Goal: Task Accomplishment & Management: Manage account settings

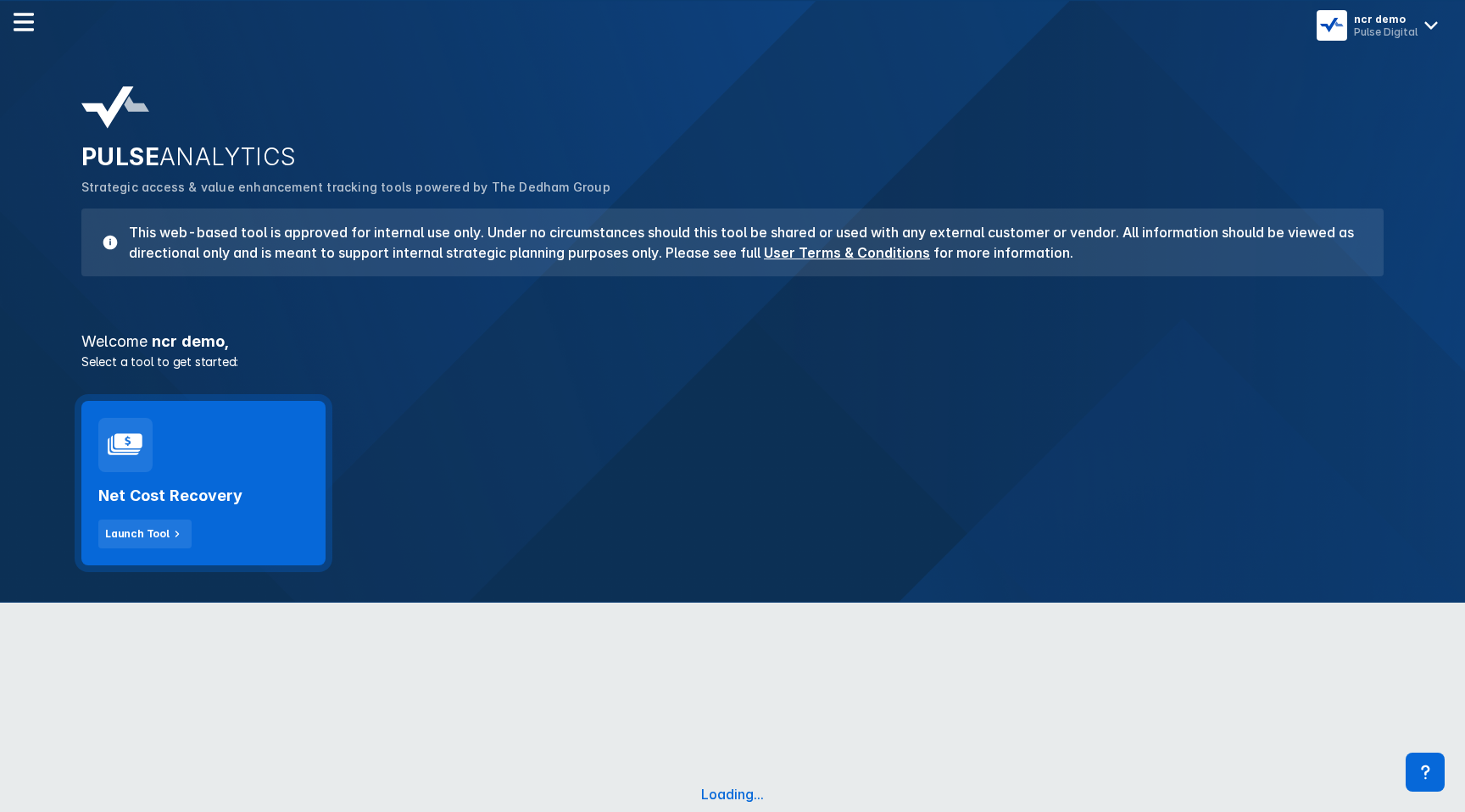
click at [213, 491] on h2 "Net Cost Recovery" at bounding box center [171, 495] width 145 height 21
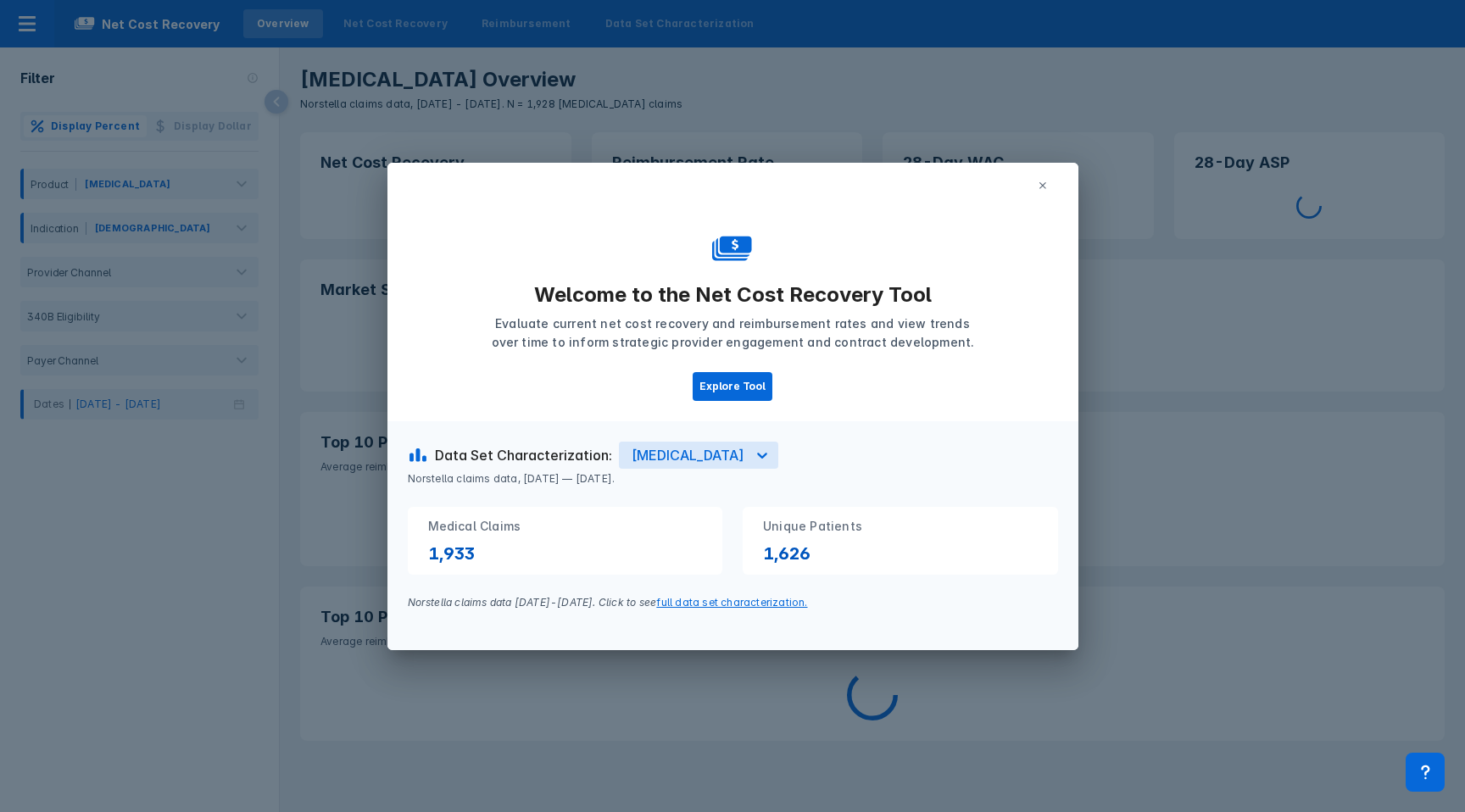
click at [1049, 179] on button at bounding box center [1043, 186] width 31 height 25
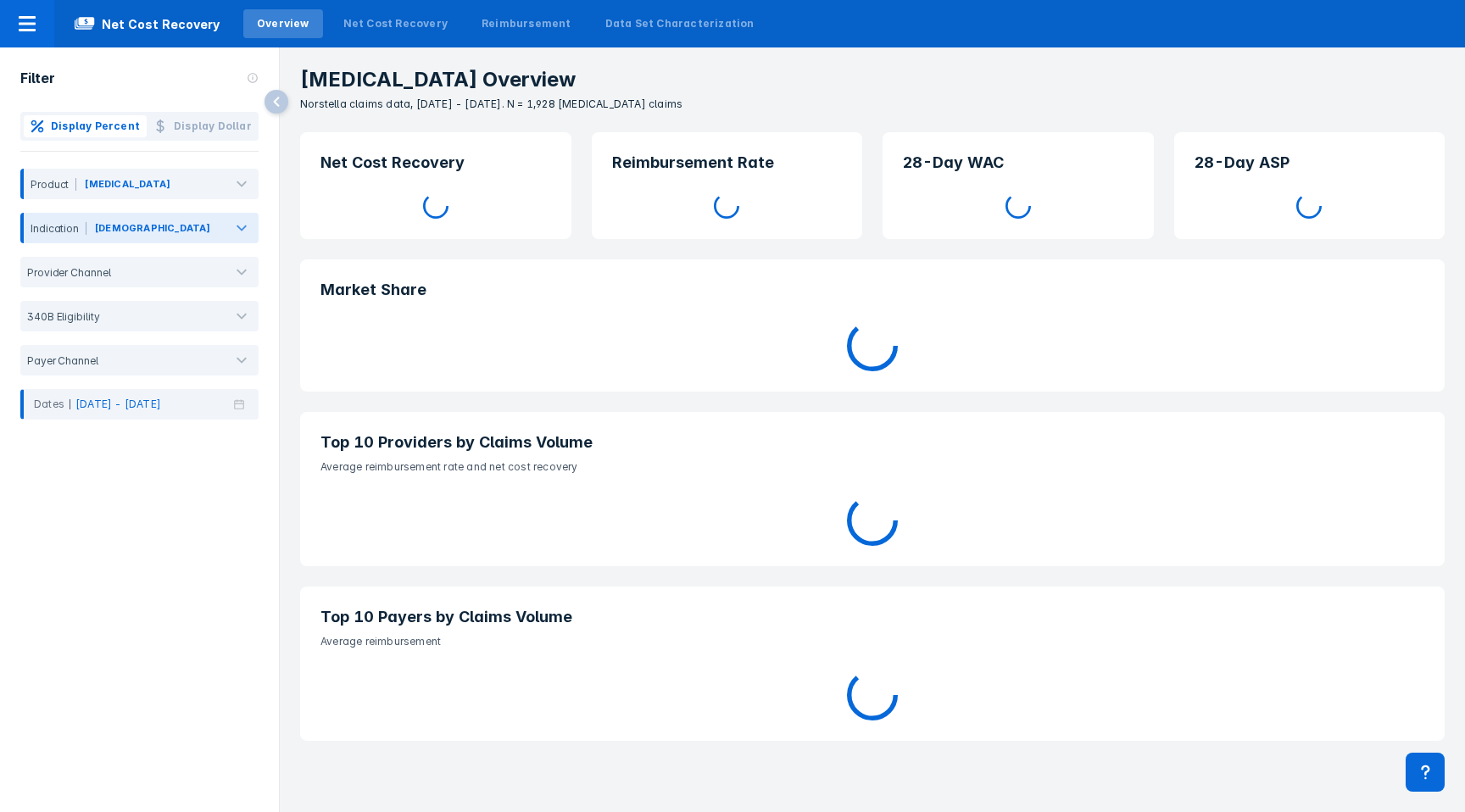
click at [114, 225] on div "[DEMOGRAPHIC_DATA]" at bounding box center [153, 228] width 116 height 15
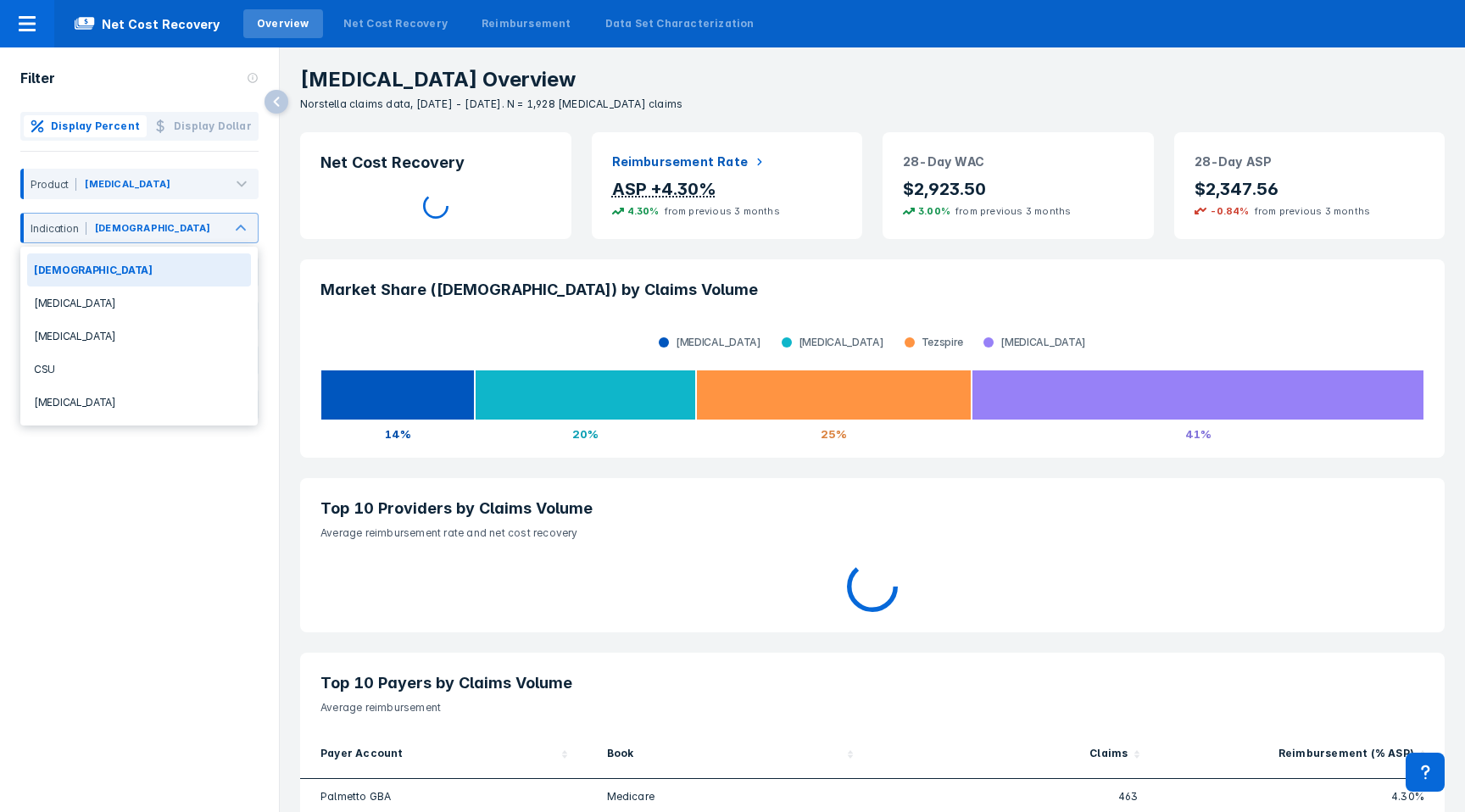
click at [97, 517] on div "Filter Display Percent Display Dollar Product Fasenra Asthma, 1 of 5. 5 results…" at bounding box center [139, 412] width 279 height 729
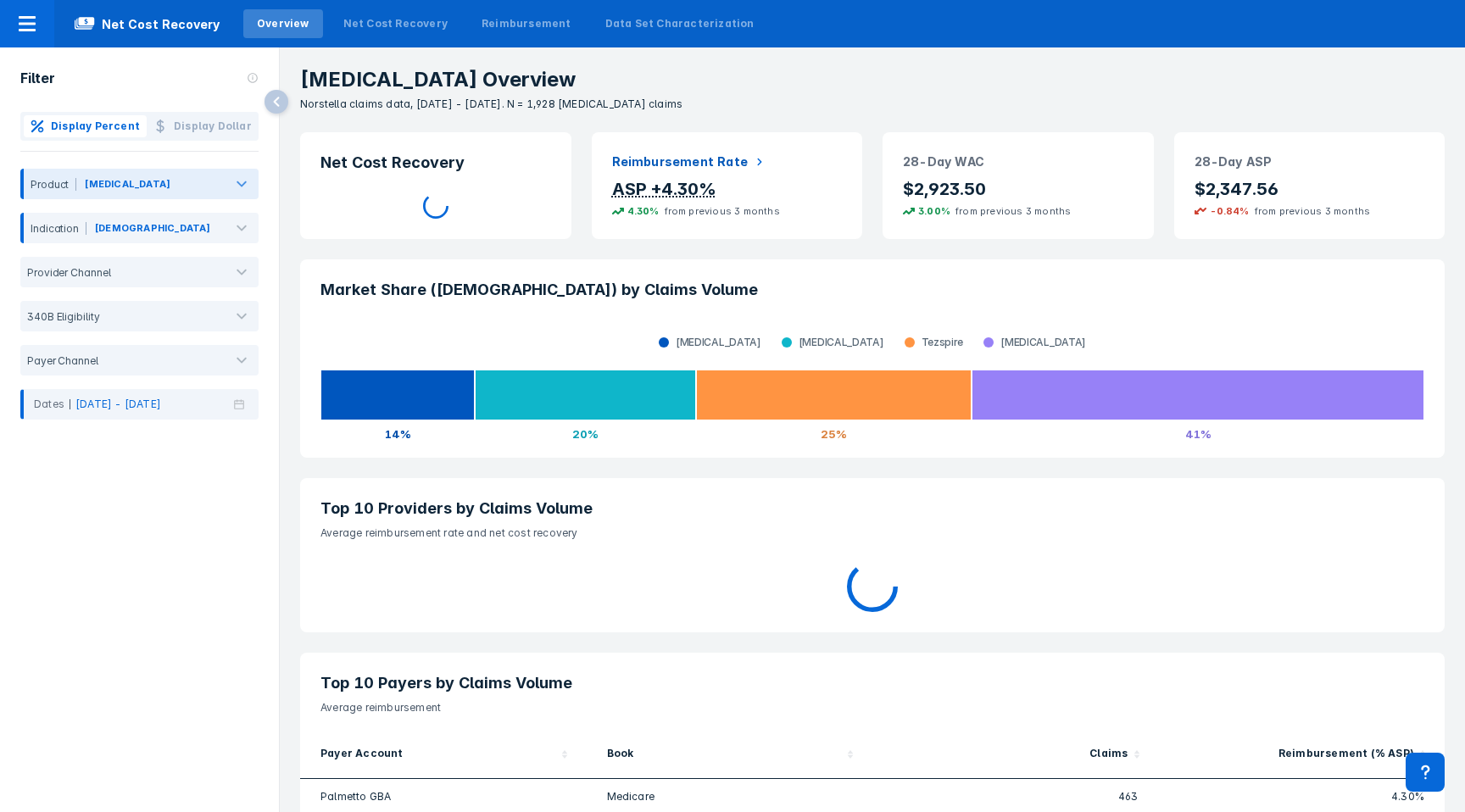
click at [65, 188] on div "Product" at bounding box center [49, 184] width 53 height 13
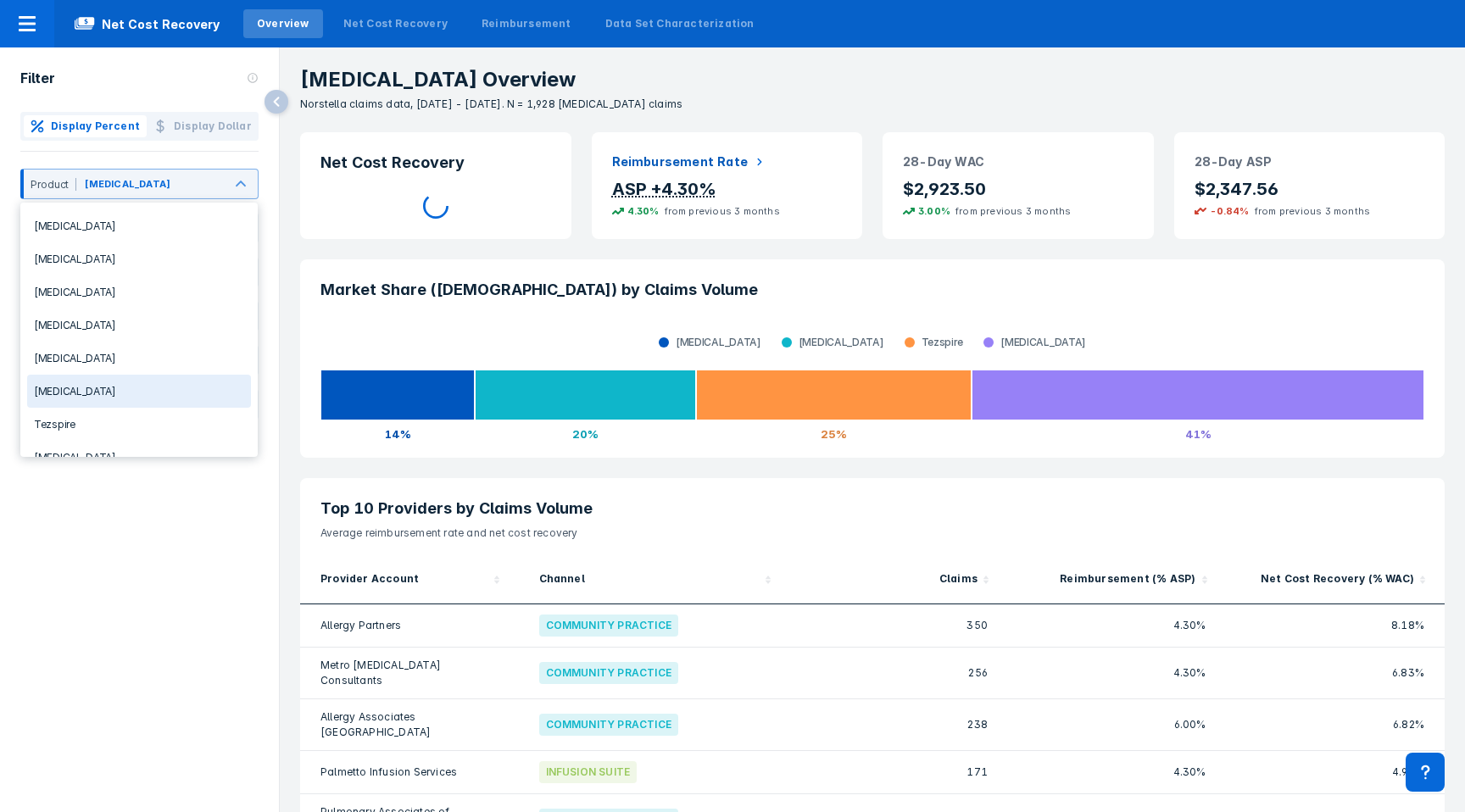
scroll to position [84, 0]
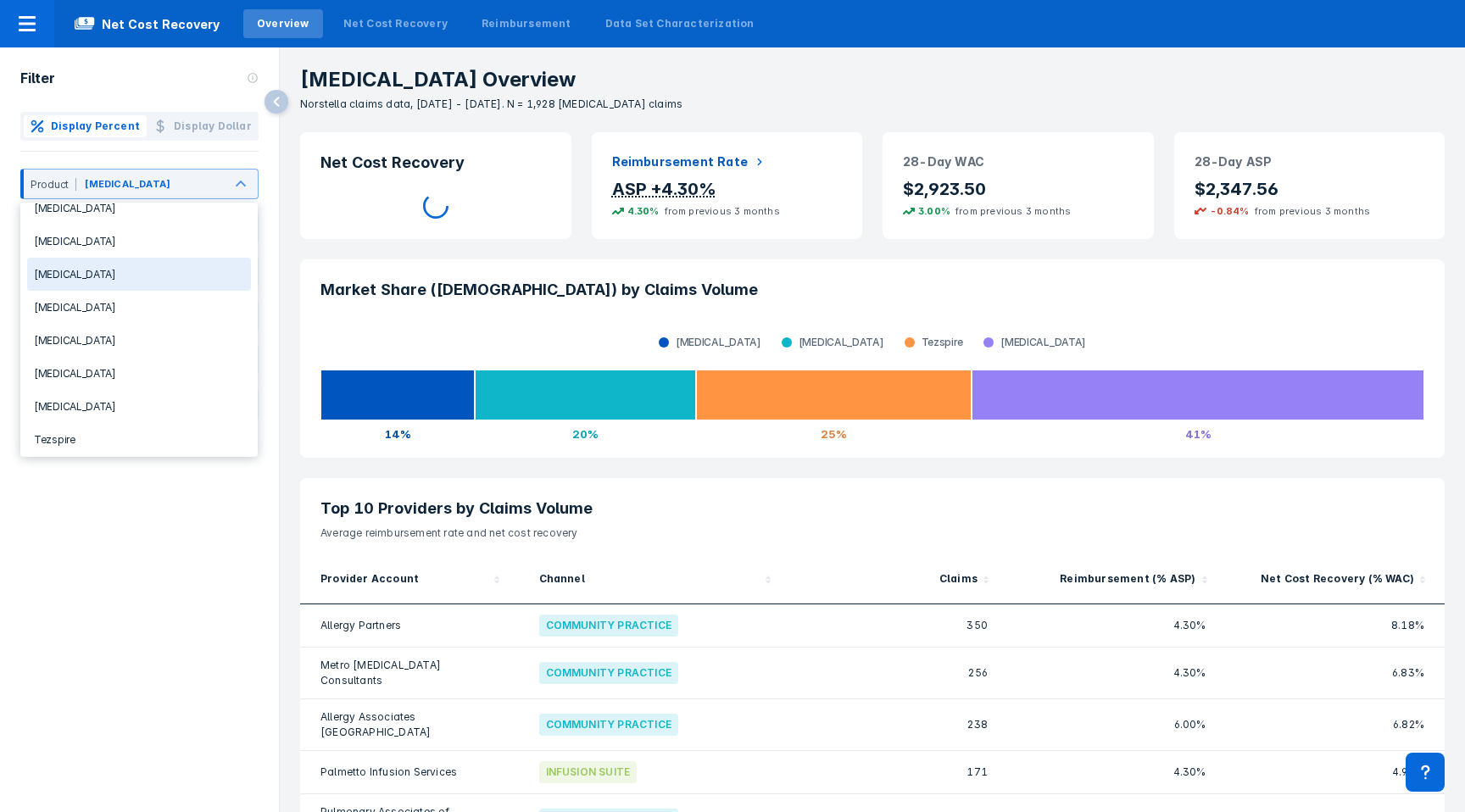
click at [53, 270] on div "[MEDICAL_DATA]" at bounding box center [138, 274] width 224 height 33
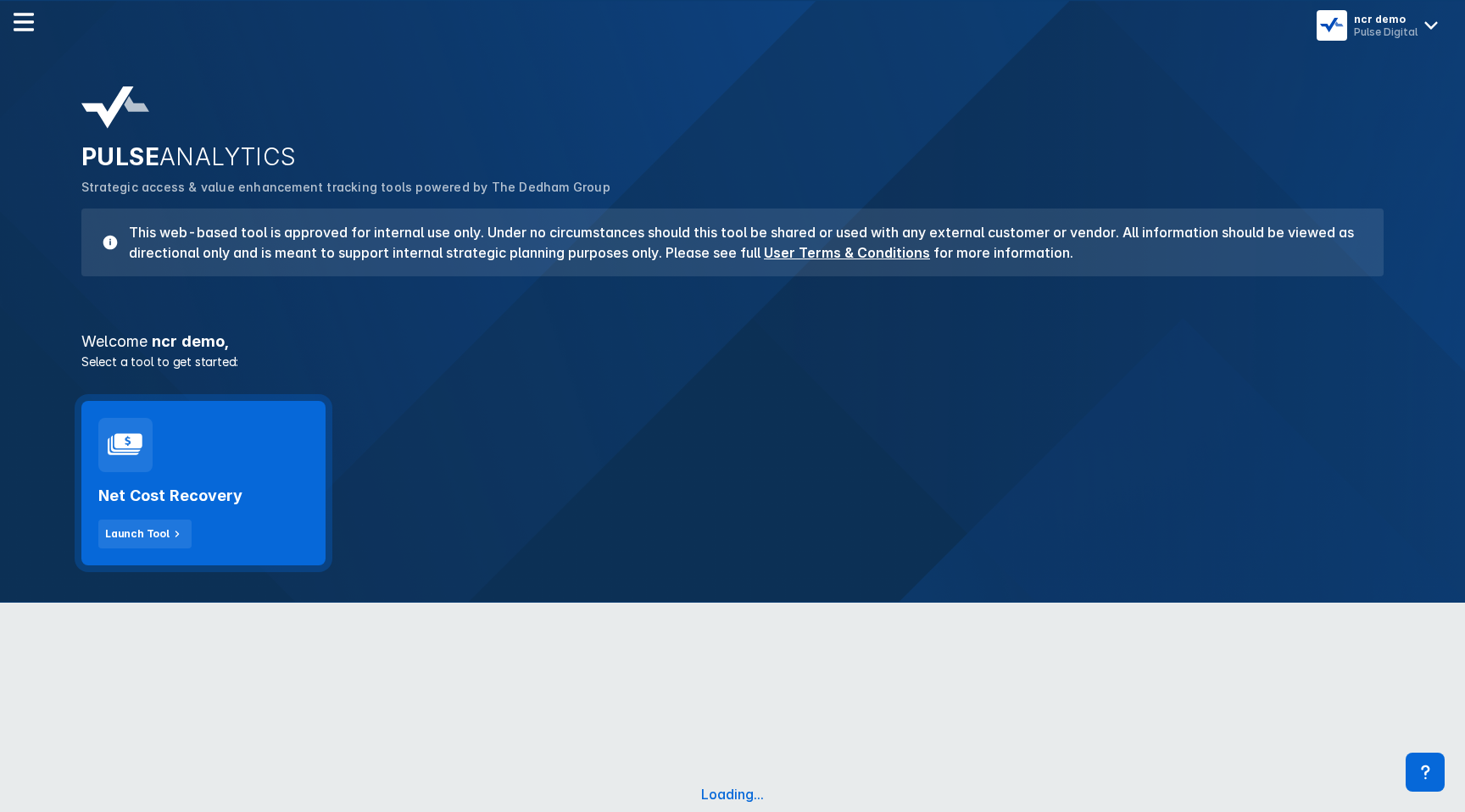
click at [215, 485] on h2 "Net Cost Recovery" at bounding box center [171, 495] width 145 height 21
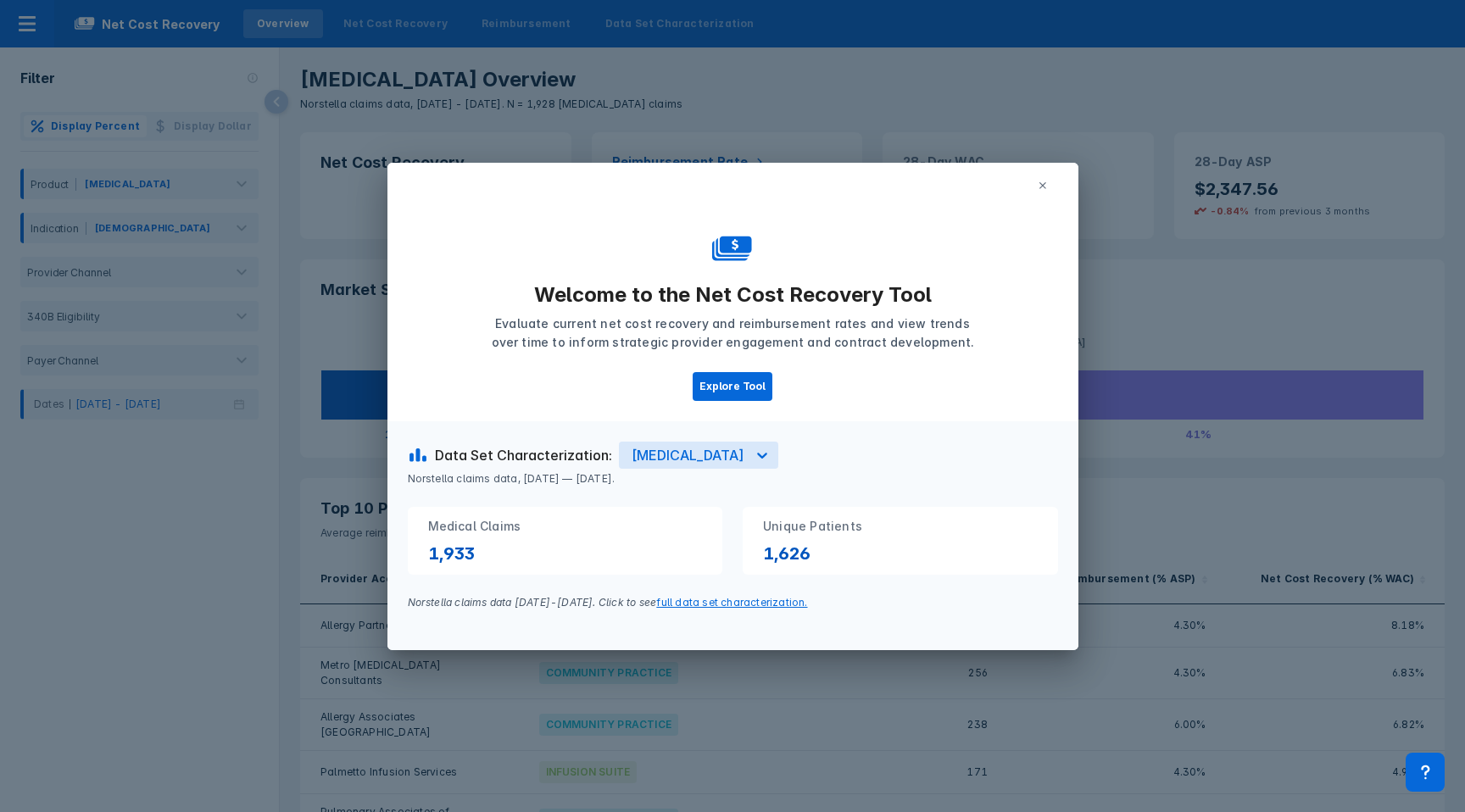
click at [1044, 178] on button at bounding box center [1043, 186] width 31 height 25
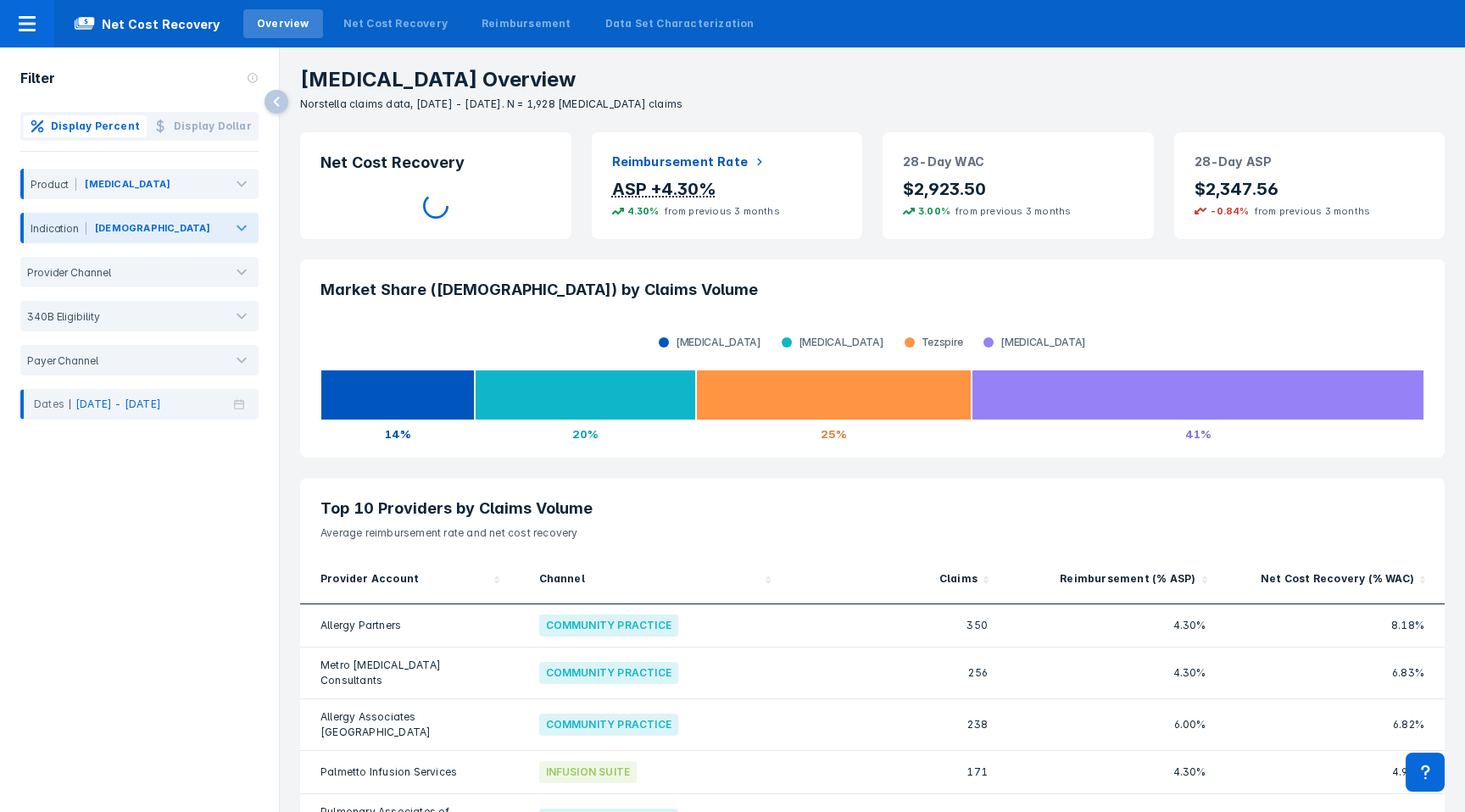
click at [93, 227] on div "Asthma" at bounding box center [153, 231] width 119 height 22
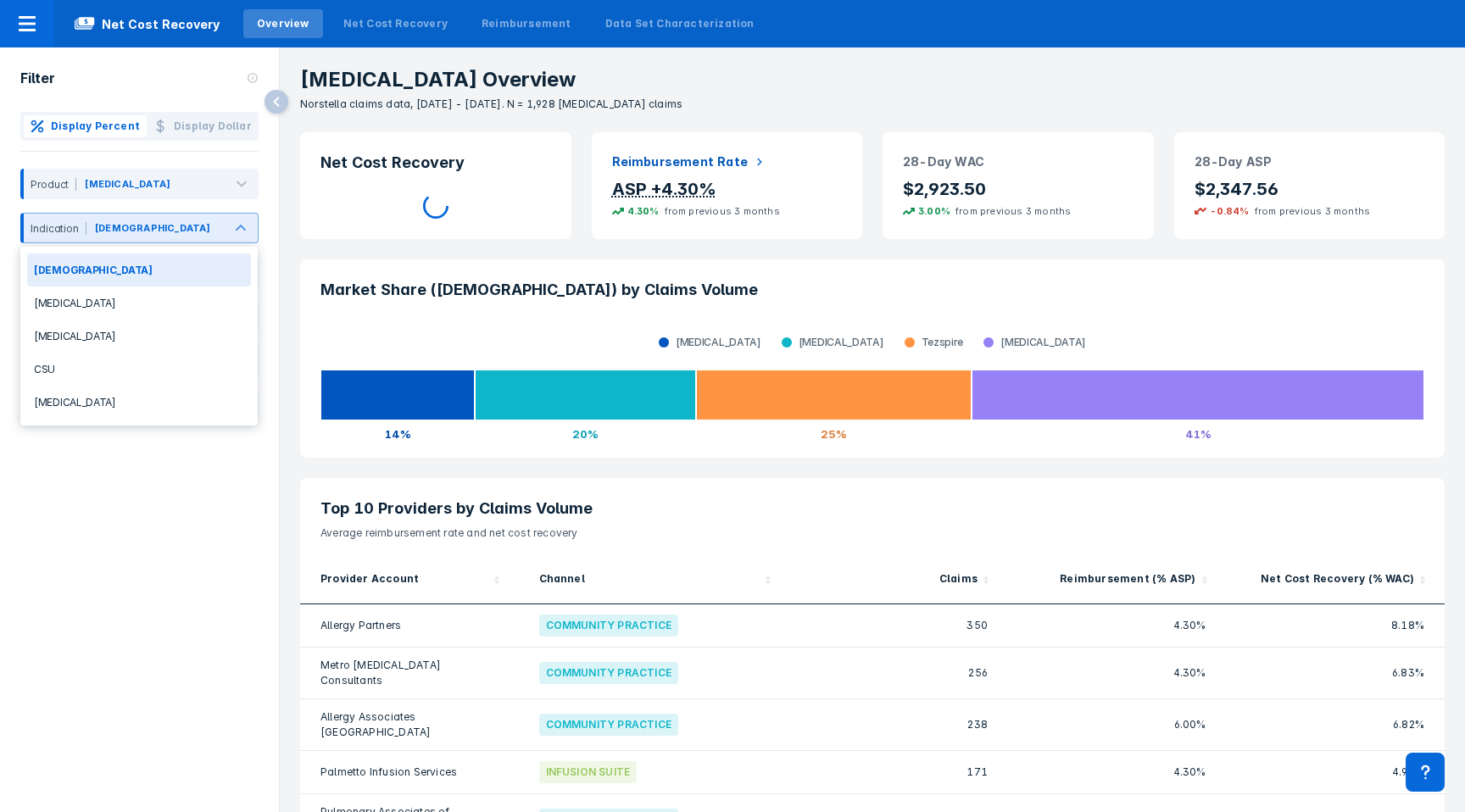
click at [93, 227] on div "Asthma" at bounding box center [153, 231] width 119 height 22
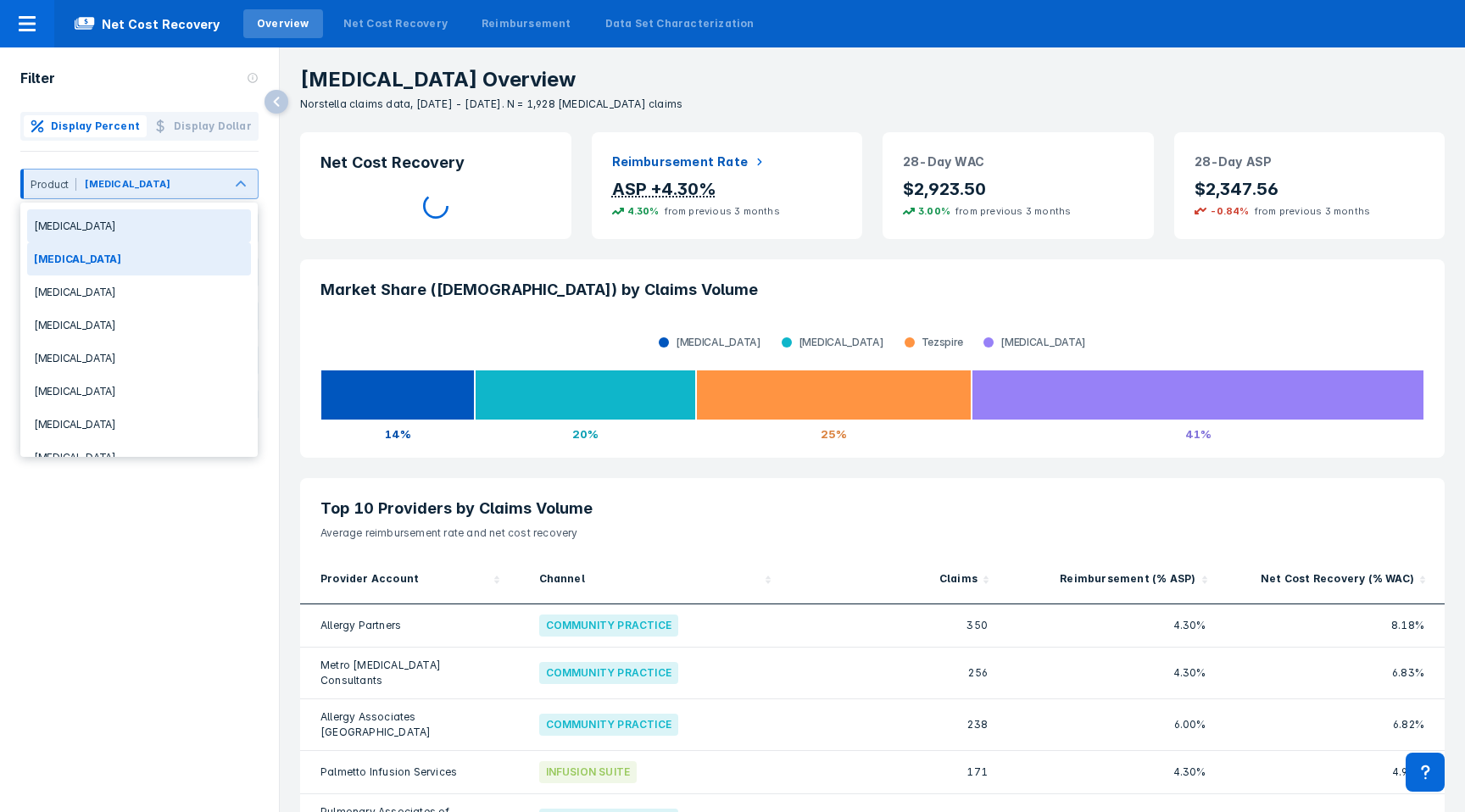
click at [106, 181] on div "Fasenra" at bounding box center [127, 183] width 85 height 15
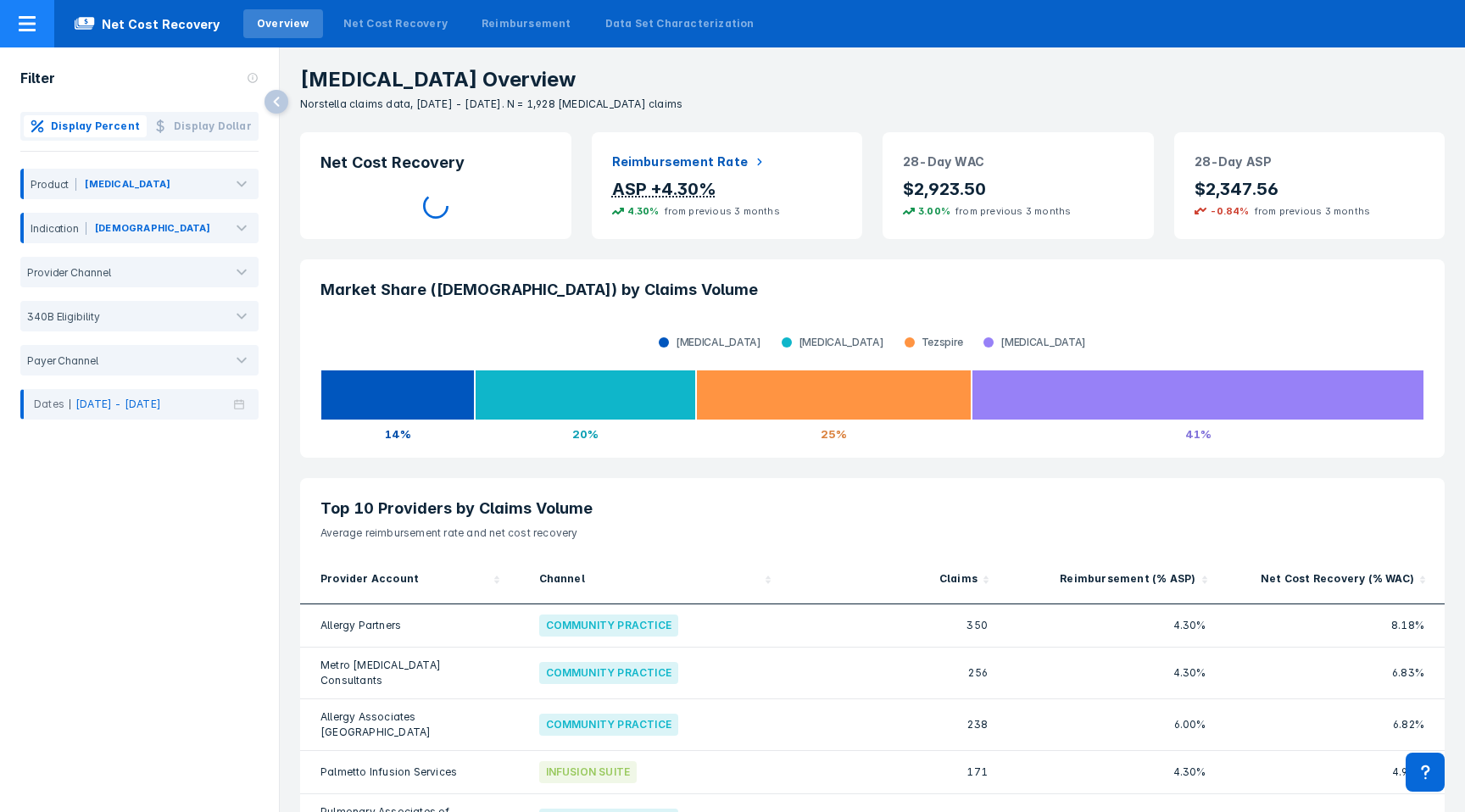
click at [23, 19] on icon at bounding box center [27, 23] width 21 height 21
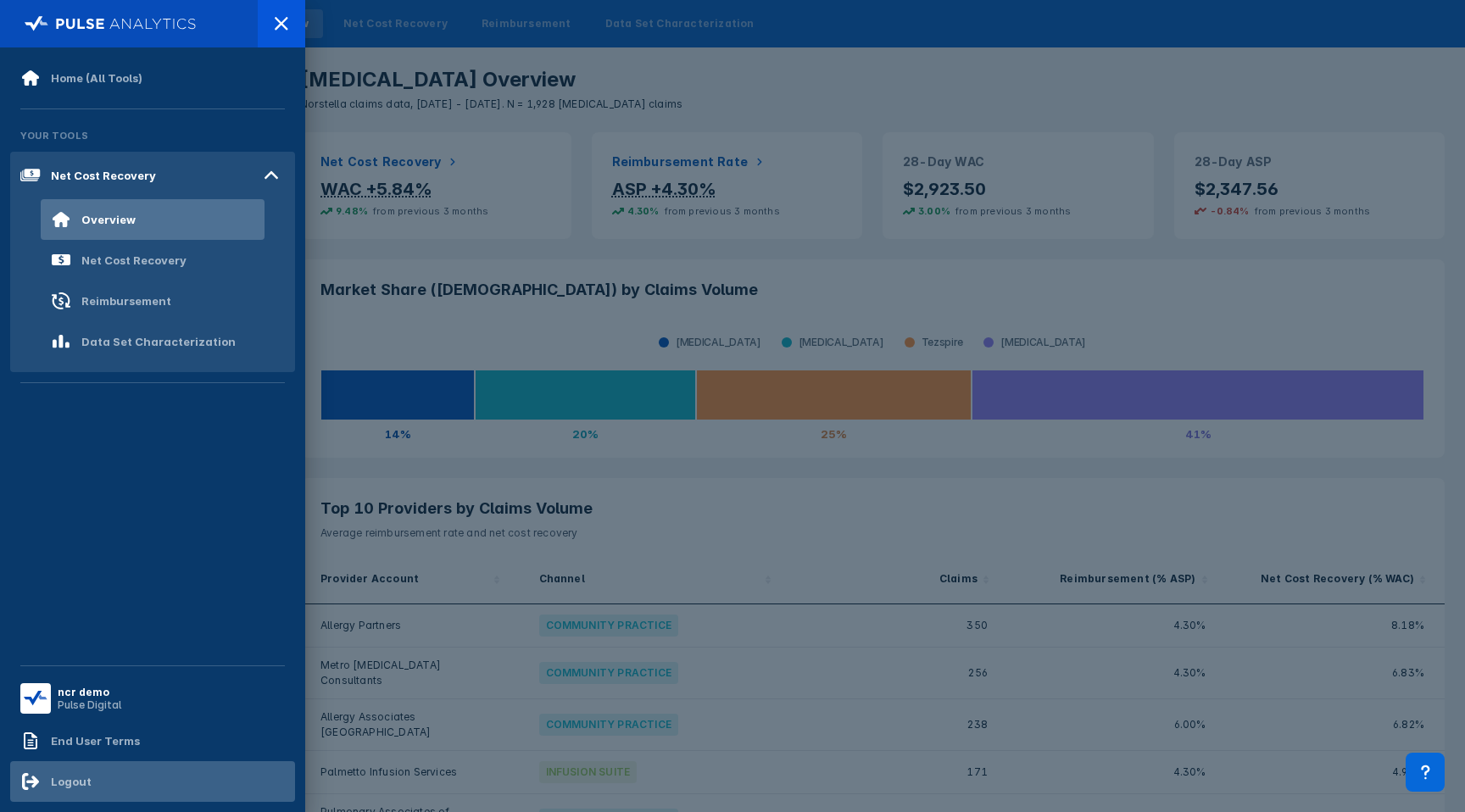
click at [54, 788] on div "Logout" at bounding box center [56, 781] width 71 height 21
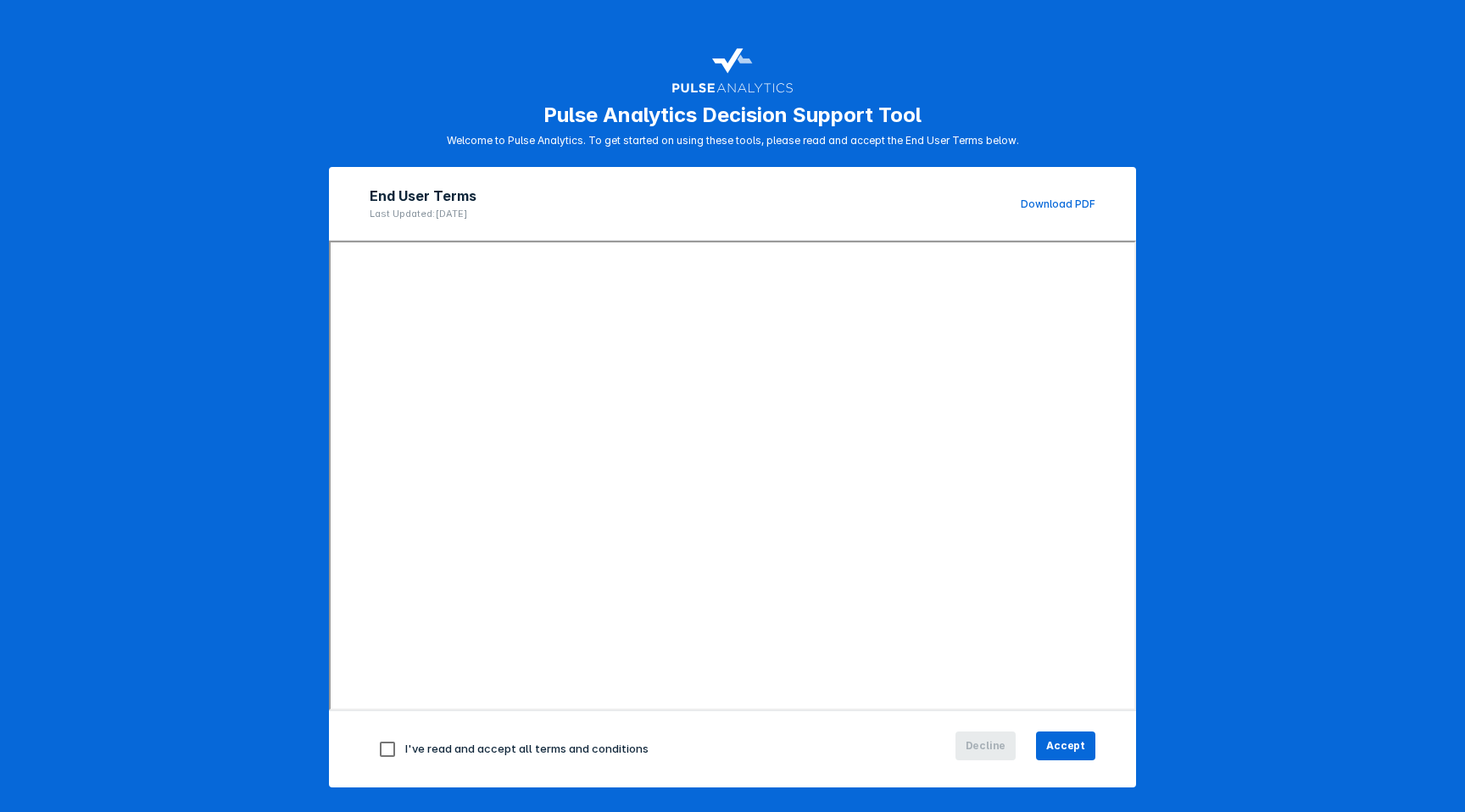
click at [386, 749] on input "checkbox" at bounding box center [388, 749] width 36 height 36
checkbox input "true"
click at [1064, 740] on span "Accept" at bounding box center [1066, 746] width 39 height 15
